Goal: Communication & Community: Answer question/provide support

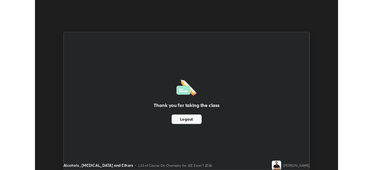
scroll to position [28933, 28731]
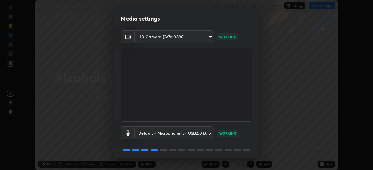
scroll to position [21, 0]
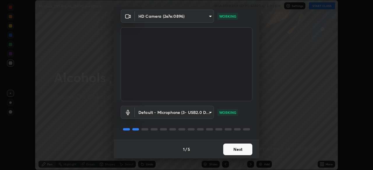
click at [237, 150] on button "Next" at bounding box center [237, 150] width 29 height 12
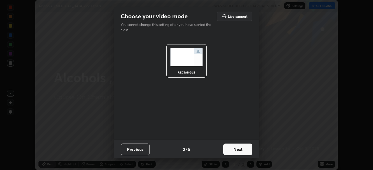
scroll to position [0, 0]
click at [238, 152] on button "Next" at bounding box center [237, 150] width 29 height 12
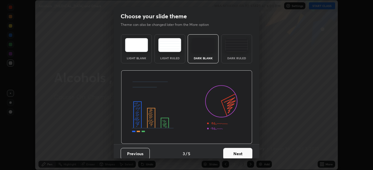
click at [238, 152] on button "Next" at bounding box center [237, 154] width 29 height 12
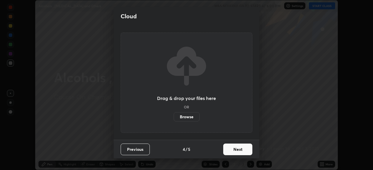
click at [237, 150] on button "Next" at bounding box center [237, 150] width 29 height 12
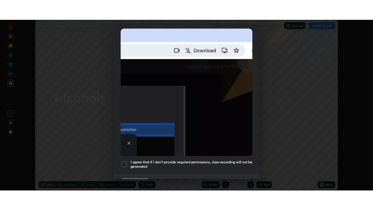
scroll to position [130, 0]
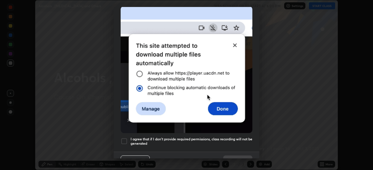
click at [124, 138] on div at bounding box center [123, 141] width 7 height 7
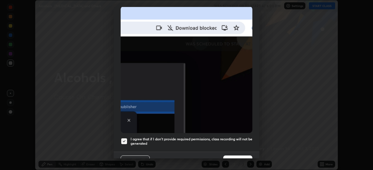
click at [228, 156] on button "Done" at bounding box center [237, 162] width 29 height 12
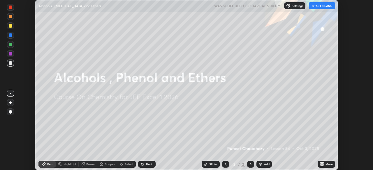
click at [322, 5] on button "START CLASS" at bounding box center [321, 5] width 26 height 7
click at [322, 163] on icon at bounding box center [322, 163] width 1 height 1
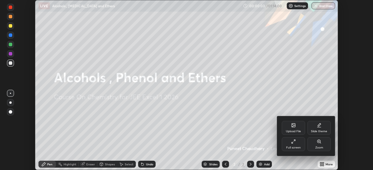
click at [292, 144] on icon at bounding box center [293, 141] width 5 height 5
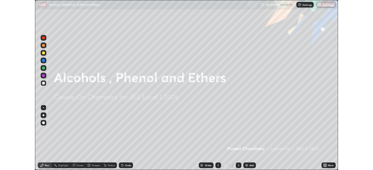
scroll to position [210, 373]
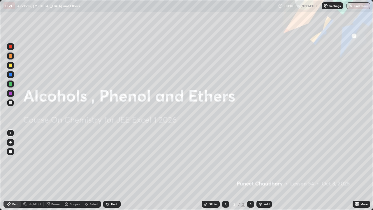
click at [265, 170] on div "Add" at bounding box center [267, 203] width 6 height 3
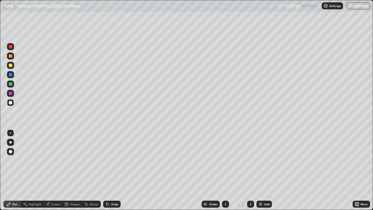
click at [10, 142] on div at bounding box center [10, 142] width 2 height 2
click at [11, 65] on div at bounding box center [10, 64] width 3 height 3
click at [113, 170] on div "Undo" at bounding box center [114, 203] width 7 height 3
click at [118, 170] on div "Undo" at bounding box center [111, 203] width 17 height 7
click at [111, 170] on div "Undo" at bounding box center [114, 203] width 7 height 3
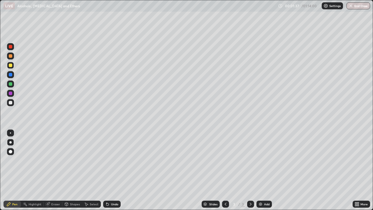
click at [111, 170] on div "Undo" at bounding box center [114, 203] width 7 height 3
click at [114, 170] on div "Undo" at bounding box center [114, 203] width 7 height 3
click at [56, 170] on div "Eraser" at bounding box center [55, 203] width 9 height 3
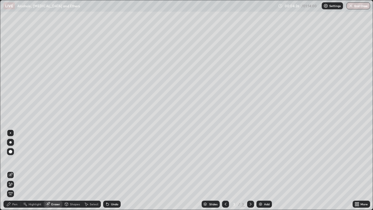
click at [14, 170] on div "Pen" at bounding box center [14, 203] width 5 height 3
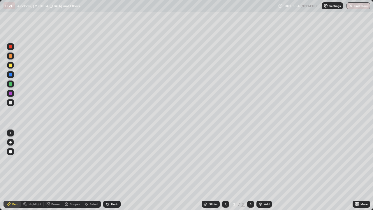
click at [264, 170] on div "Add" at bounding box center [267, 203] width 6 height 3
click at [116, 170] on div "Undo" at bounding box center [114, 203] width 7 height 3
click at [12, 102] on div at bounding box center [10, 102] width 3 height 3
click at [114, 170] on div "Undo" at bounding box center [114, 203] width 7 height 3
click at [114, 170] on div "Undo" at bounding box center [111, 203] width 17 height 7
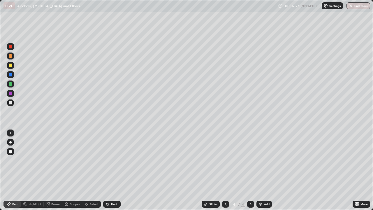
click at [114, 170] on div "Undo" at bounding box center [114, 203] width 7 height 3
click at [115, 170] on div "Undo" at bounding box center [111, 203] width 17 height 7
click at [225, 170] on icon at bounding box center [225, 203] width 5 height 5
click at [115, 170] on div "Undo" at bounding box center [114, 203] width 7 height 3
click at [114, 170] on div "Undo" at bounding box center [114, 203] width 7 height 3
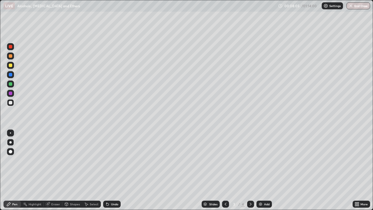
click at [114, 170] on div "Undo" at bounding box center [114, 203] width 7 height 3
click at [115, 170] on div "Undo" at bounding box center [114, 203] width 7 height 3
click at [114, 170] on div "Undo" at bounding box center [114, 203] width 7 height 3
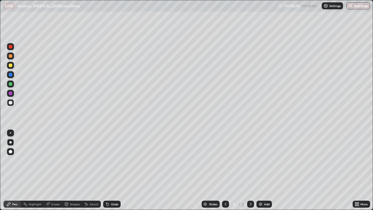
click at [115, 170] on div "Undo" at bounding box center [111, 203] width 17 height 7
click at [250, 170] on icon at bounding box center [250, 203] width 5 height 5
click at [11, 93] on div at bounding box center [10, 92] width 3 height 3
click at [11, 84] on div at bounding box center [10, 83] width 3 height 3
click at [55, 170] on div "Eraser" at bounding box center [55, 203] width 9 height 3
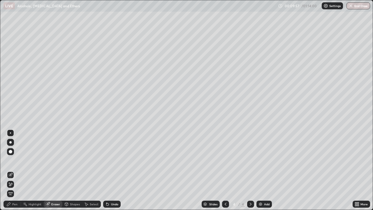
click at [13, 170] on div "Pen" at bounding box center [14, 203] width 5 height 3
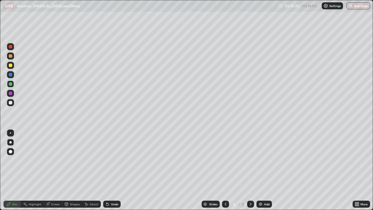
click at [10, 66] on div at bounding box center [10, 64] width 3 height 3
click at [58, 170] on div "Eraser" at bounding box center [55, 203] width 9 height 3
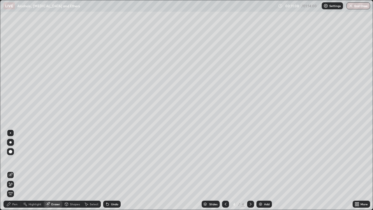
click at [16, 170] on div "Pen" at bounding box center [14, 203] width 5 height 3
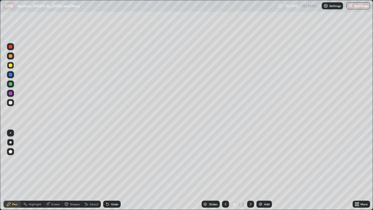
click at [55, 170] on div "Eraser" at bounding box center [55, 203] width 9 height 3
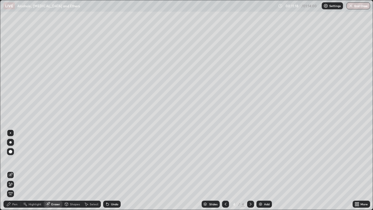
click at [14, 170] on div "Pen" at bounding box center [11, 203] width 17 height 7
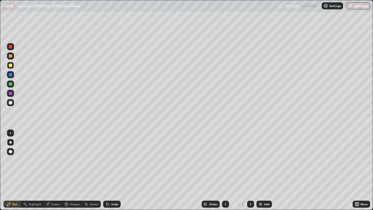
click at [56, 170] on div "Eraser" at bounding box center [55, 203] width 9 height 3
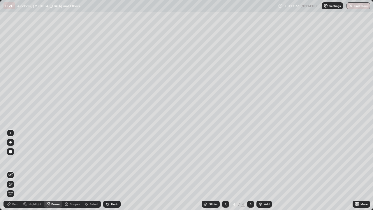
click at [15, 170] on div "Pen" at bounding box center [14, 203] width 5 height 3
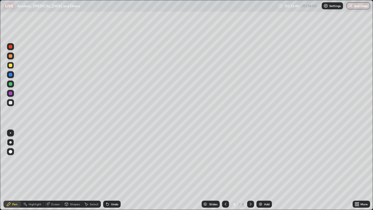
click at [9, 103] on div at bounding box center [10, 102] width 3 height 3
click at [223, 170] on icon at bounding box center [225, 203] width 5 height 5
click at [250, 170] on icon at bounding box center [250, 203] width 5 height 5
click at [265, 170] on div "Add" at bounding box center [267, 203] width 6 height 3
click at [267, 170] on div "Add" at bounding box center [267, 203] width 6 height 3
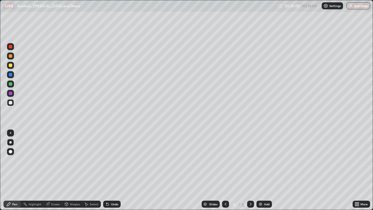
click at [56, 170] on div "Eraser" at bounding box center [55, 203] width 9 height 3
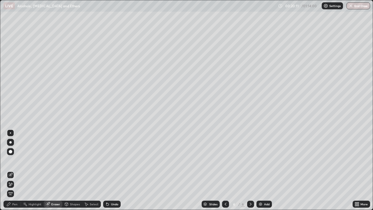
click at [15, 170] on div "Pen" at bounding box center [14, 203] width 5 height 3
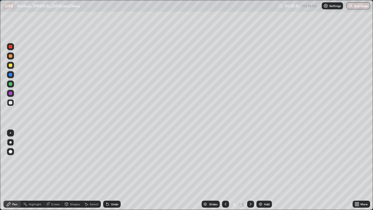
click at [11, 170] on icon at bounding box center [8, 203] width 5 height 5
click at [9, 66] on div at bounding box center [10, 64] width 3 height 3
click at [265, 170] on div "Add" at bounding box center [263, 203] width 15 height 7
click at [225, 170] on icon at bounding box center [225, 203] width 5 height 5
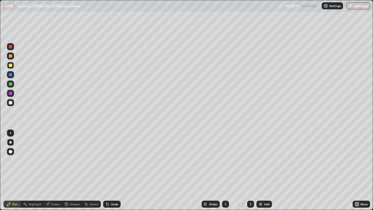
click at [225, 170] on icon at bounding box center [225, 203] width 5 height 5
click at [250, 170] on icon at bounding box center [250, 203] width 5 height 5
click at [249, 170] on icon at bounding box center [250, 203] width 5 height 5
click at [10, 56] on div at bounding box center [10, 55] width 3 height 3
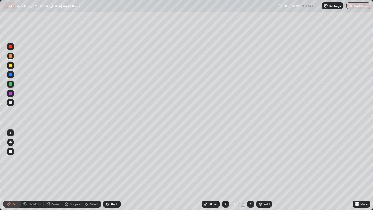
click at [10, 64] on div at bounding box center [10, 64] width 3 height 3
click at [266, 170] on div "Add" at bounding box center [267, 203] width 6 height 3
click at [12, 102] on div at bounding box center [10, 102] width 3 height 3
click at [54, 170] on div "Eraser" at bounding box center [55, 203] width 9 height 3
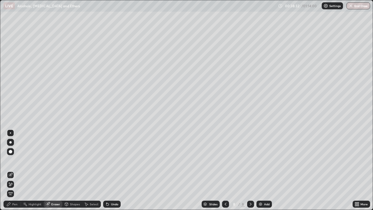
click at [18, 170] on div "Pen" at bounding box center [11, 203] width 17 height 7
click at [15, 170] on div "Pen" at bounding box center [14, 203] width 5 height 3
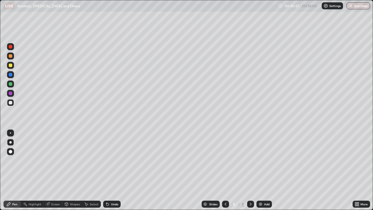
click at [264, 170] on div "Add" at bounding box center [267, 203] width 6 height 3
click at [11, 65] on div at bounding box center [10, 64] width 3 height 3
click at [111, 170] on div "Undo" at bounding box center [114, 203] width 7 height 3
click at [53, 170] on div "Eraser" at bounding box center [53, 203] width 19 height 7
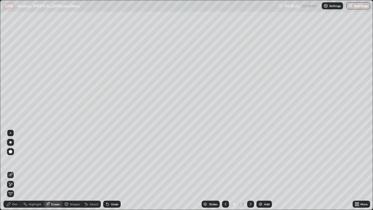
click at [14, 170] on div "Pen" at bounding box center [14, 203] width 5 height 3
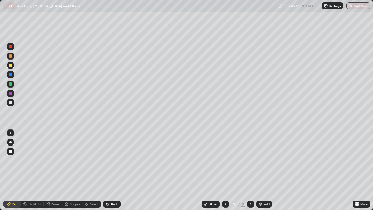
click at [116, 170] on div "Undo" at bounding box center [111, 203] width 17 height 7
click at [116, 170] on div "Undo" at bounding box center [114, 203] width 7 height 3
click at [56, 170] on div "Eraser" at bounding box center [55, 203] width 9 height 3
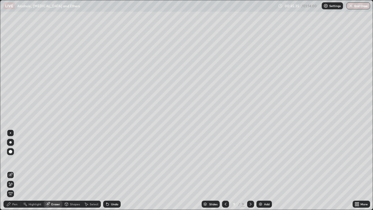
click at [17, 170] on div "Pen" at bounding box center [14, 203] width 5 height 3
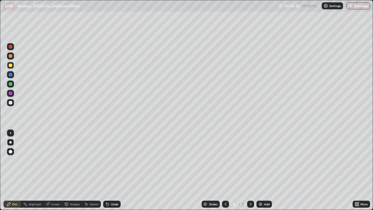
click at [11, 84] on div at bounding box center [10, 83] width 3 height 3
click at [116, 170] on div "Undo" at bounding box center [114, 203] width 7 height 3
click at [117, 170] on div "Undo" at bounding box center [111, 203] width 17 height 7
click at [54, 170] on div "Eraser" at bounding box center [55, 203] width 9 height 3
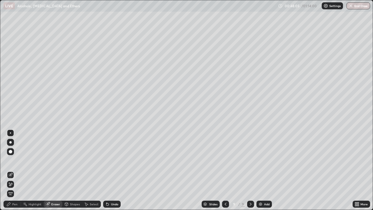
click at [13, 170] on div "Pen" at bounding box center [14, 203] width 5 height 3
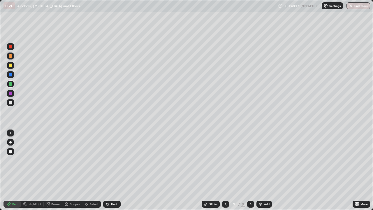
click at [53, 170] on div "Eraser" at bounding box center [53, 203] width 19 height 7
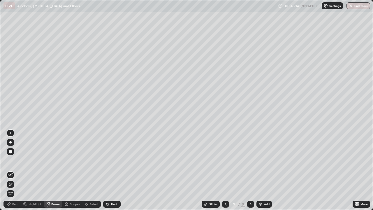
click at [10, 170] on icon at bounding box center [8, 203] width 3 height 3
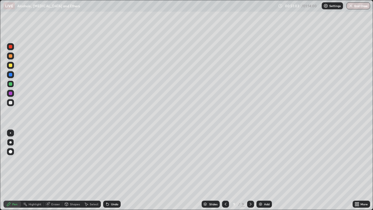
click at [265, 170] on div "Add" at bounding box center [267, 203] width 6 height 3
click at [11, 101] on div at bounding box center [10, 102] width 3 height 3
click at [10, 65] on div at bounding box center [10, 64] width 3 height 3
click at [9, 84] on div at bounding box center [10, 83] width 3 height 3
click at [359, 6] on button "End Class" at bounding box center [358, 5] width 24 height 7
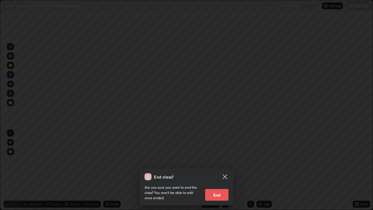
click at [214, 170] on button "End" at bounding box center [216, 195] width 23 height 12
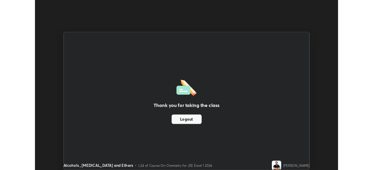
scroll to position [28933, 28731]
